Goal: Information Seeking & Learning: Compare options

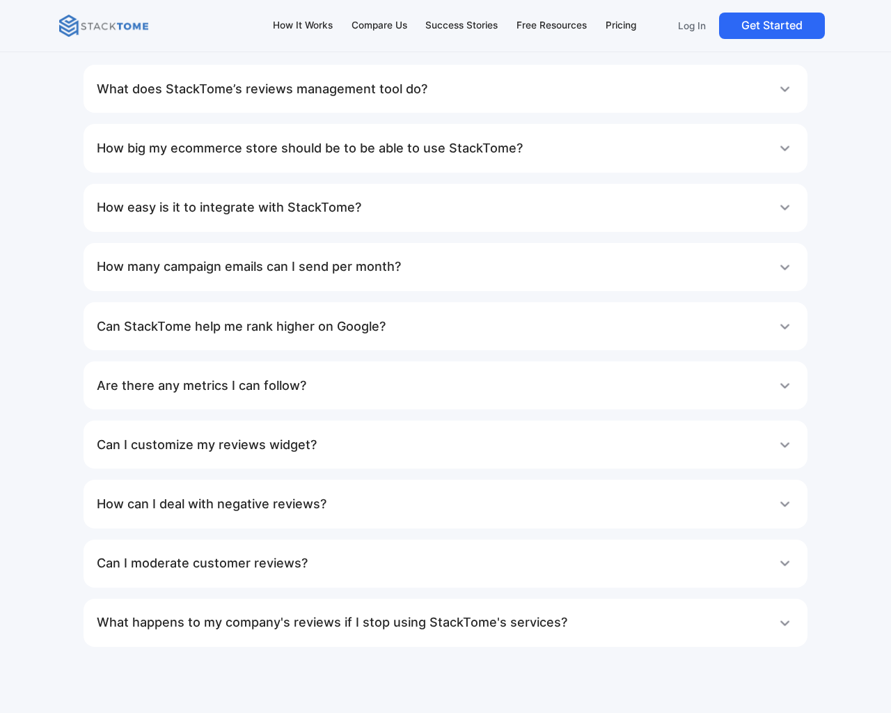
scroll to position [7277, 0]
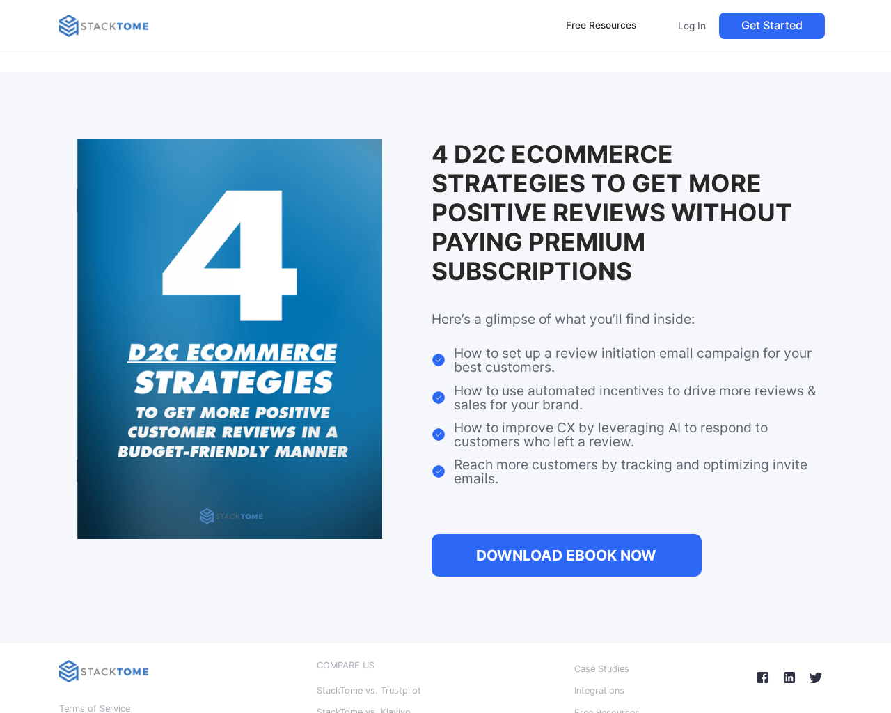
scroll to position [1603, 0]
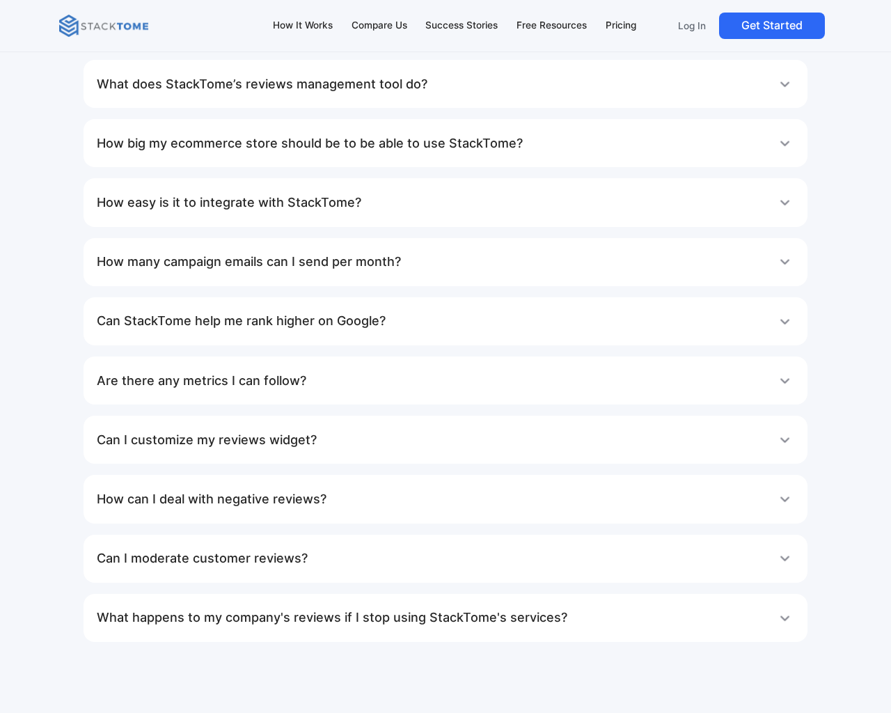
scroll to position [6229, 0]
